Goal: Find specific page/section: Find specific page/section

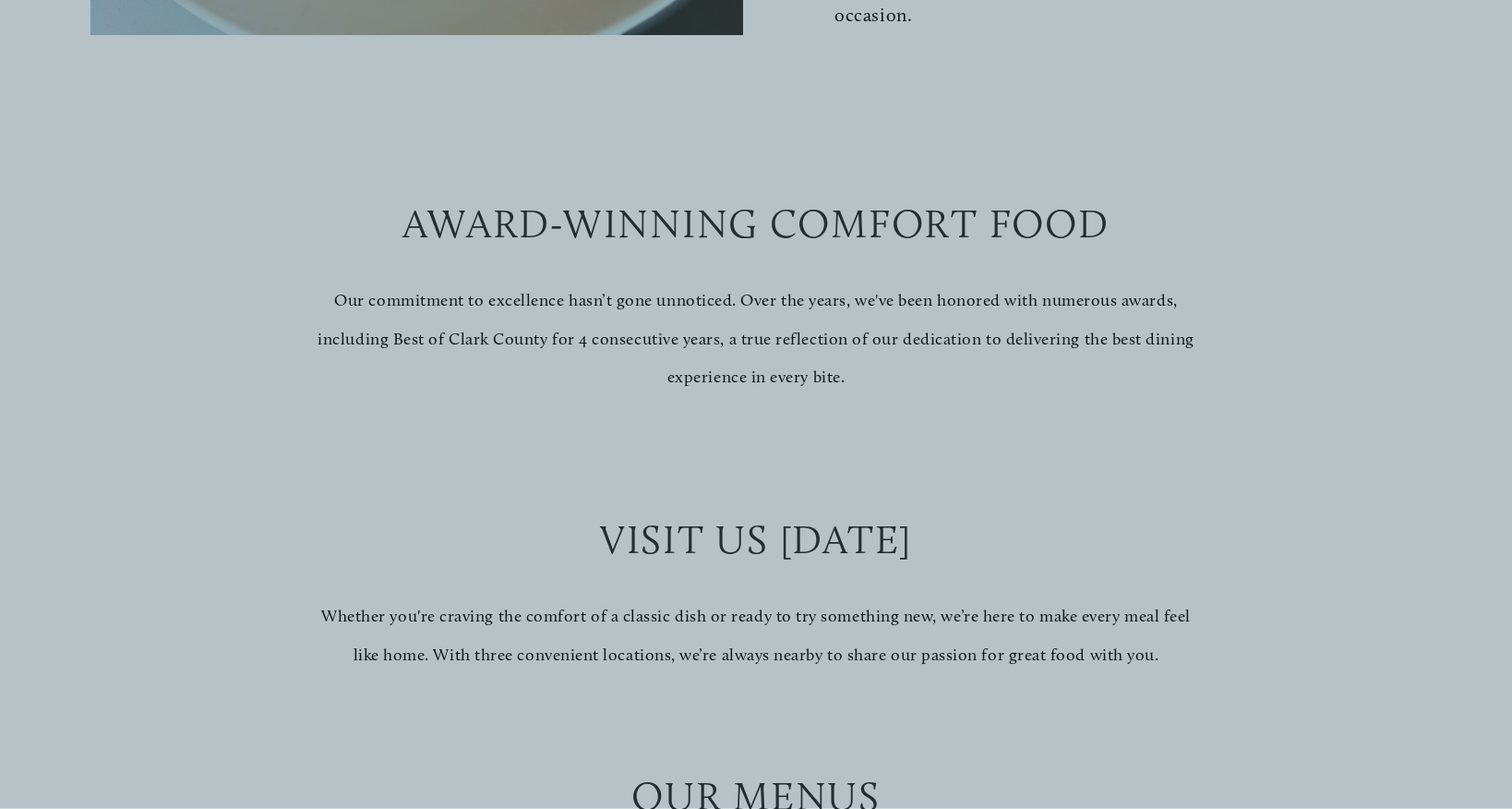
scroll to position [1319, 0]
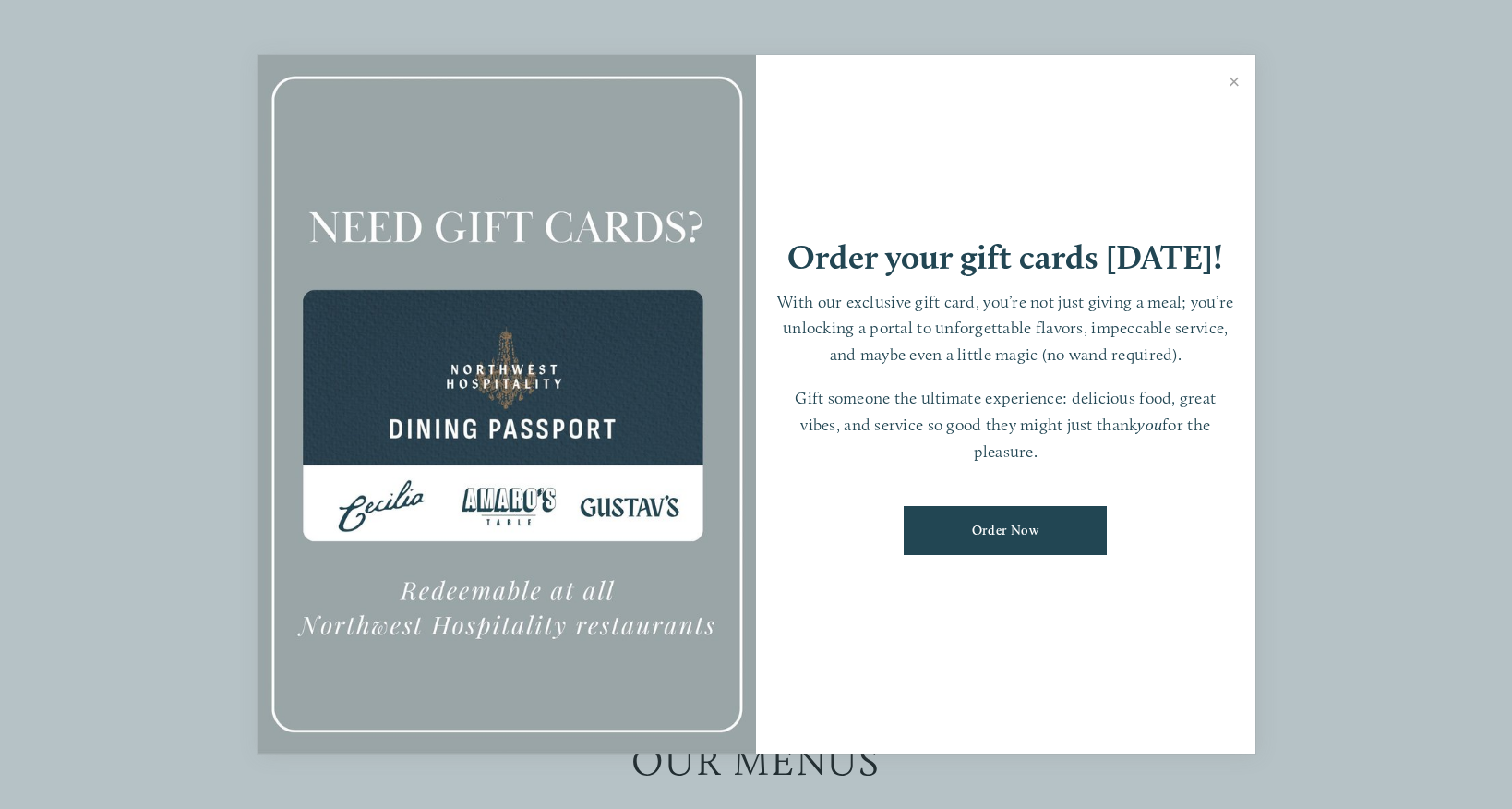
click at [1228, 69] on link "Close" at bounding box center [1234, 83] width 36 height 52
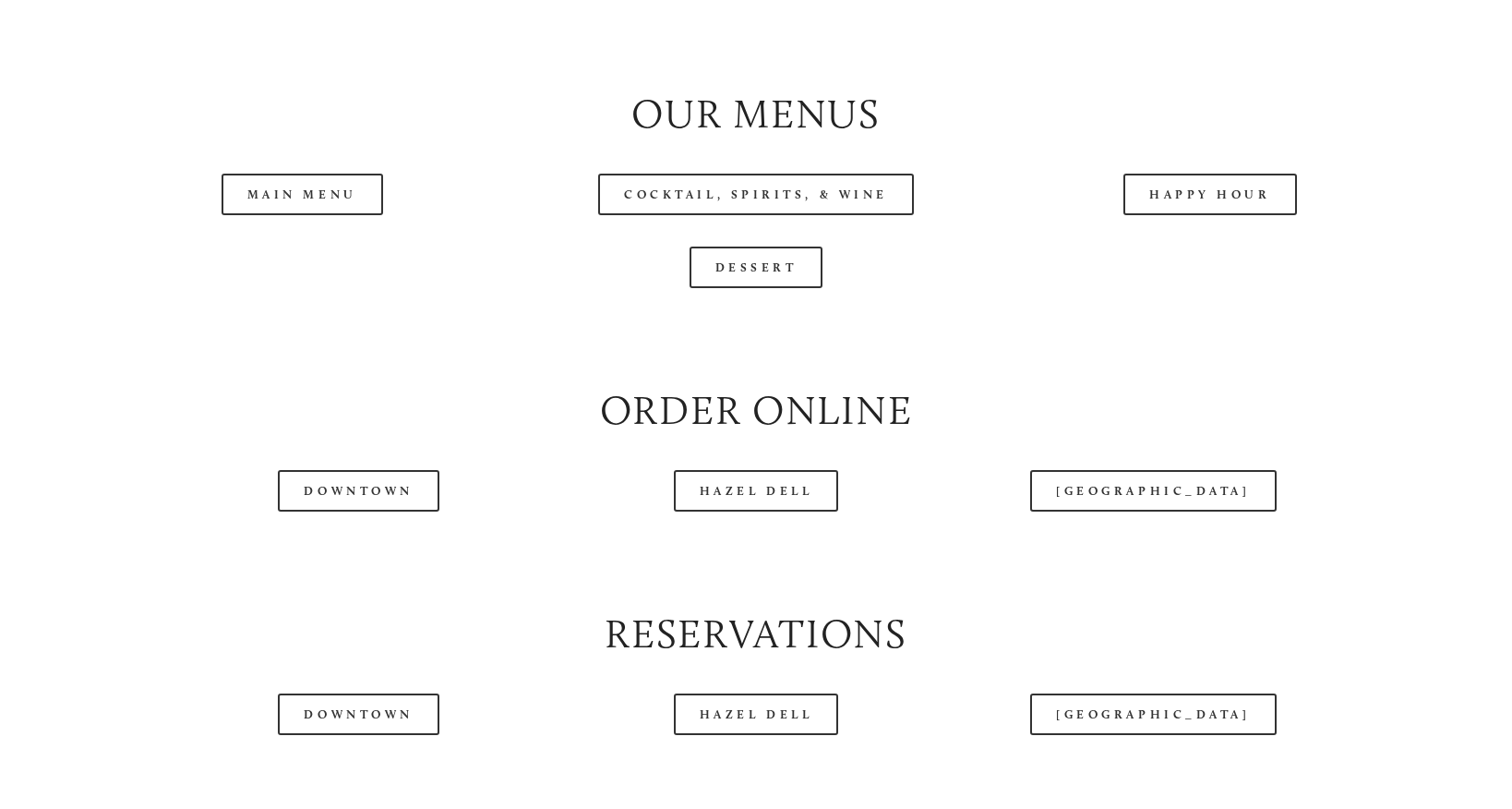
scroll to position [1978, 0]
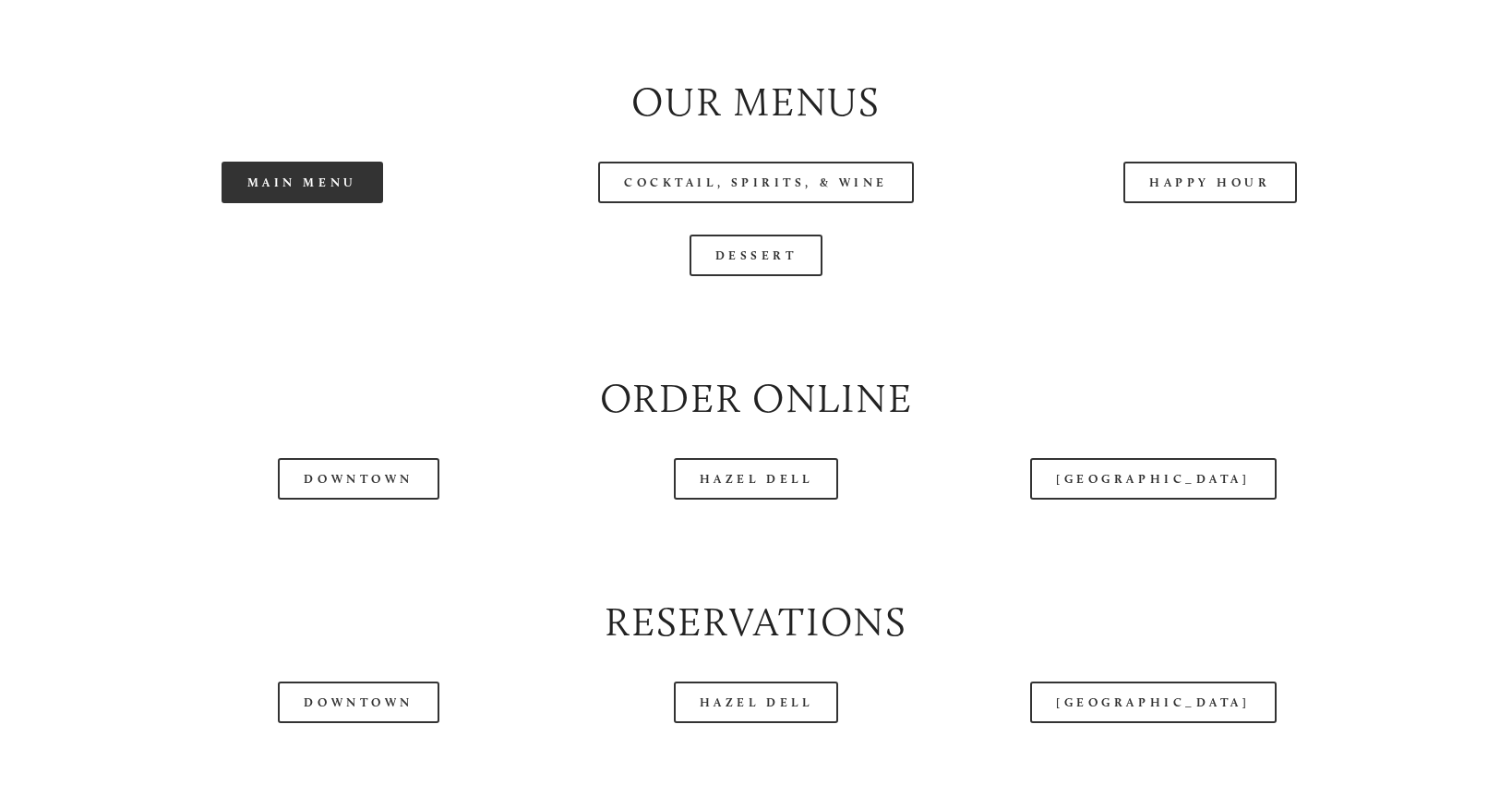
click at [297, 196] on link "Main Menu" at bounding box center [302, 182] width 161 height 41
click at [1192, 191] on link "Happy Hour" at bounding box center [1210, 182] width 173 height 41
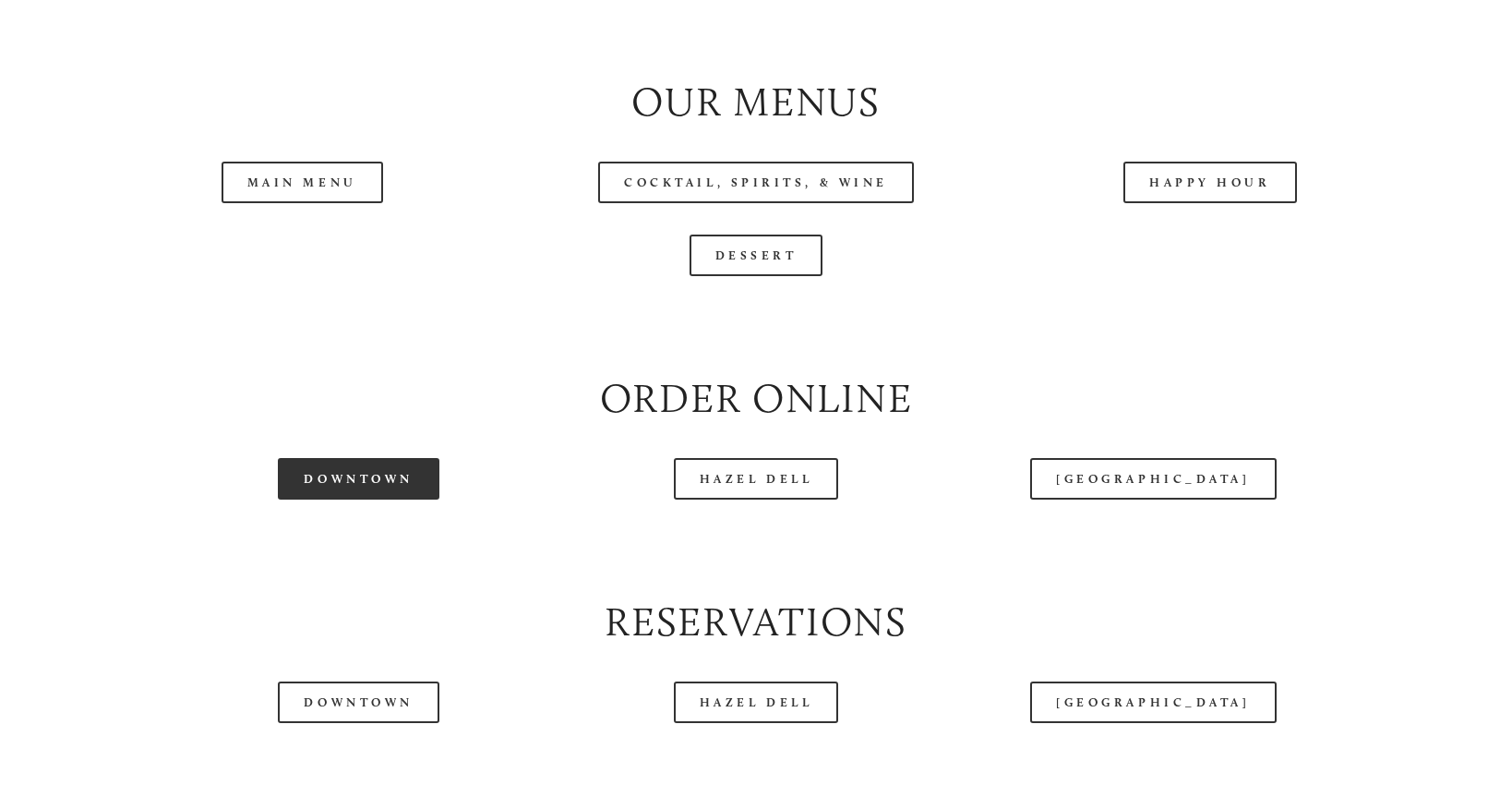
click at [379, 488] on link "Downtown" at bounding box center [358, 478] width 160 height 41
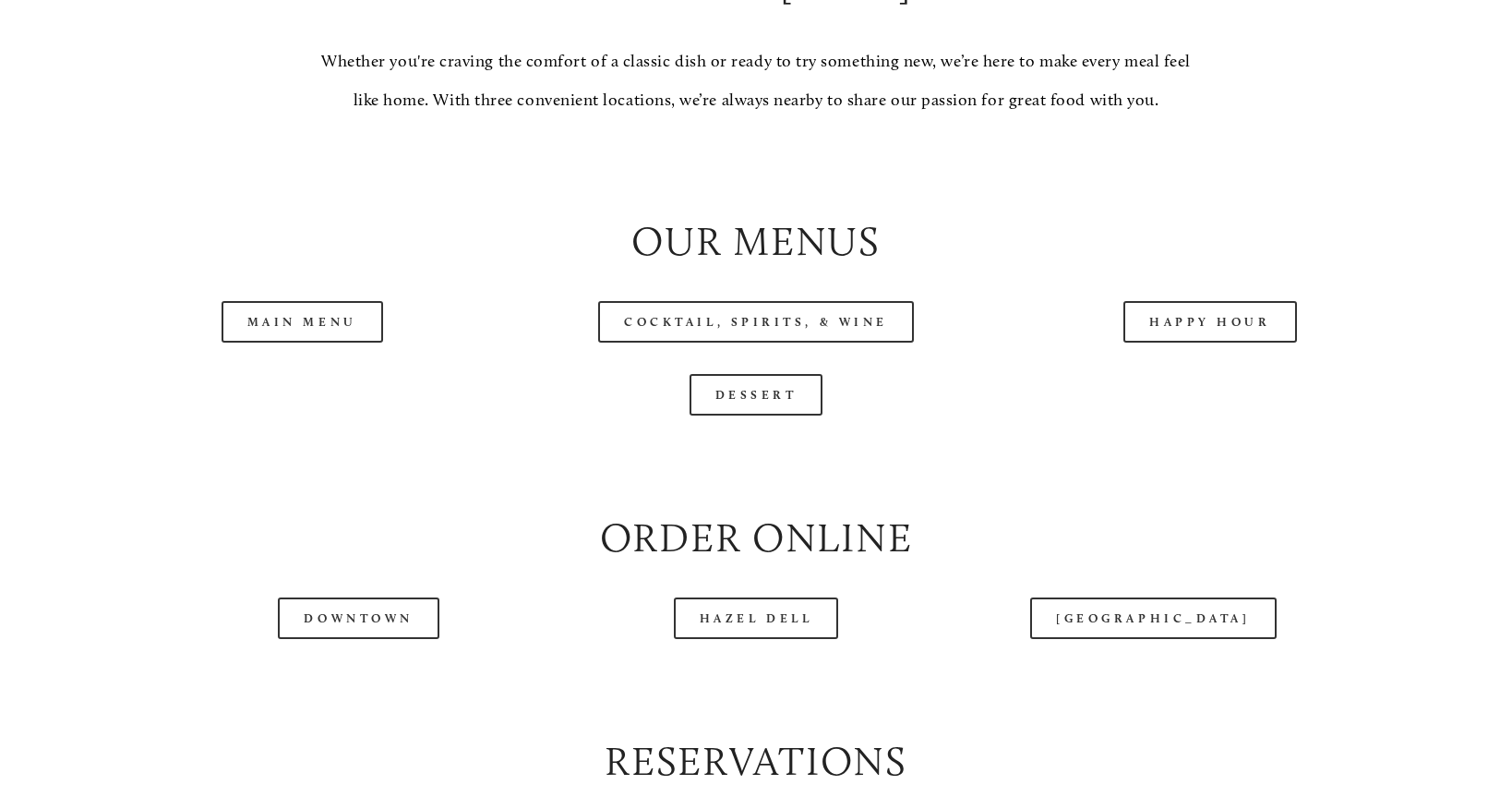
scroll to position [1978, 0]
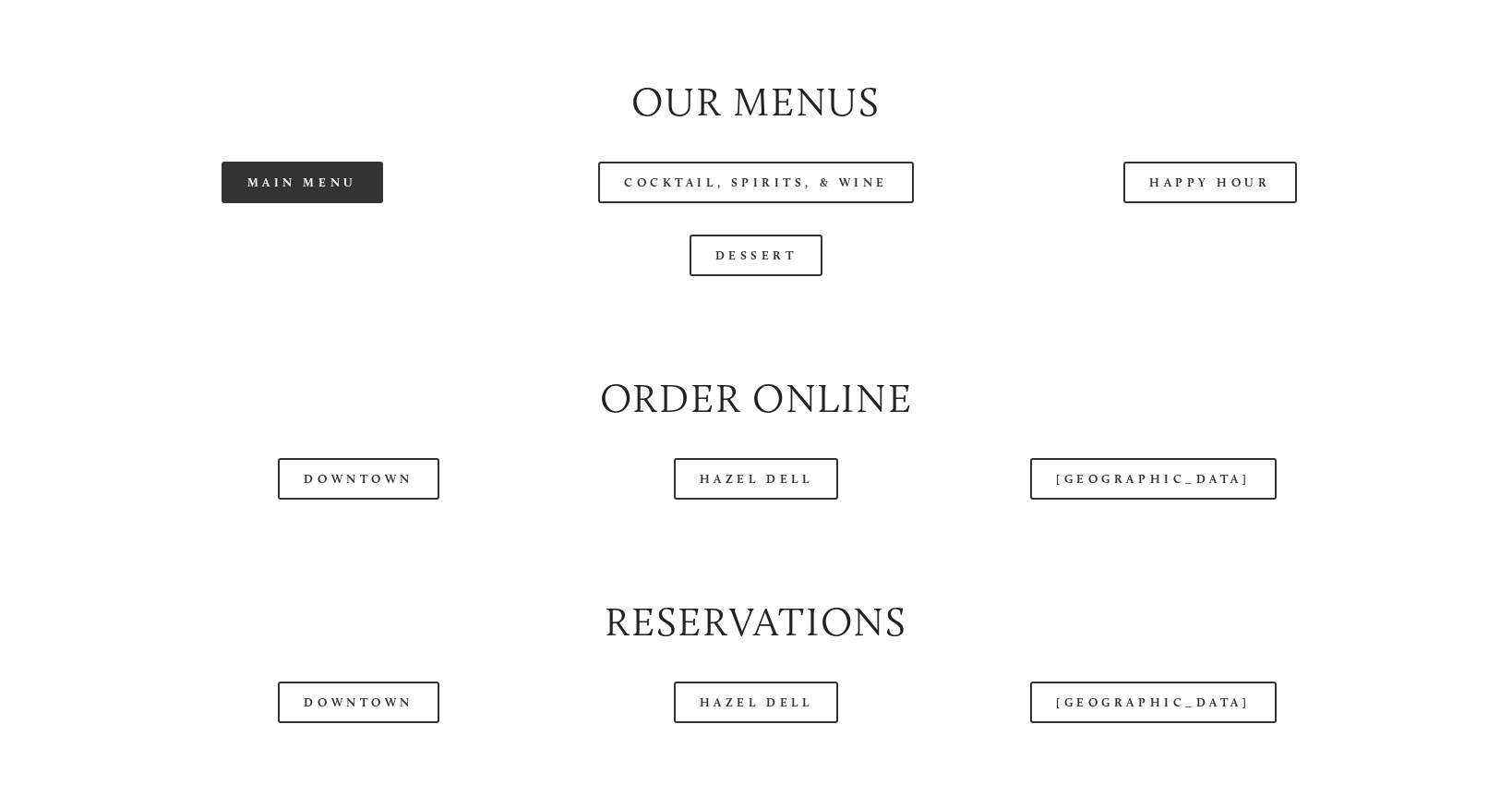
click at [273, 193] on link "Main Menu" at bounding box center [302, 182] width 161 height 41
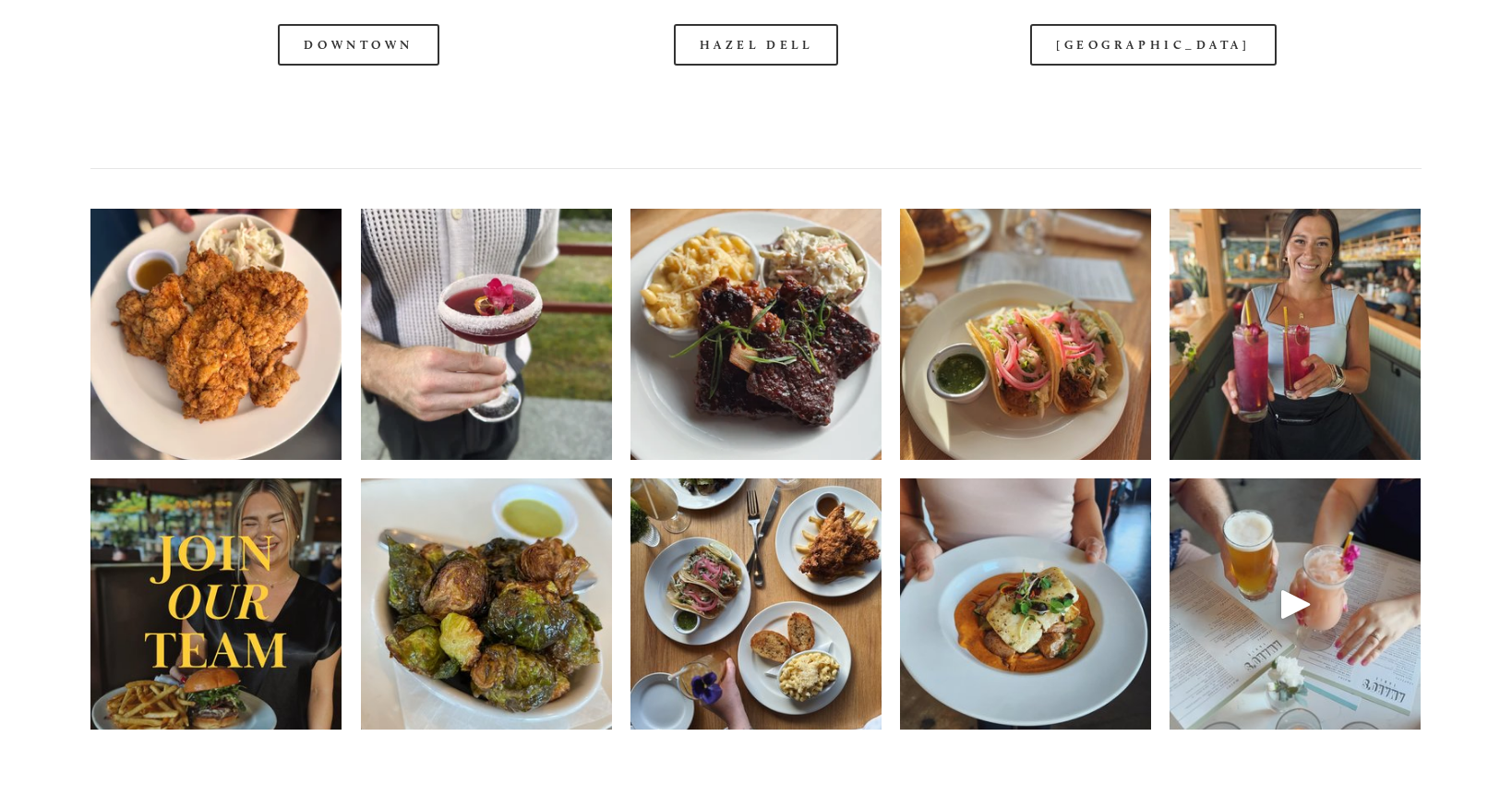
scroll to position [2637, 0]
